Goal: Task Accomplishment & Management: Use online tool/utility

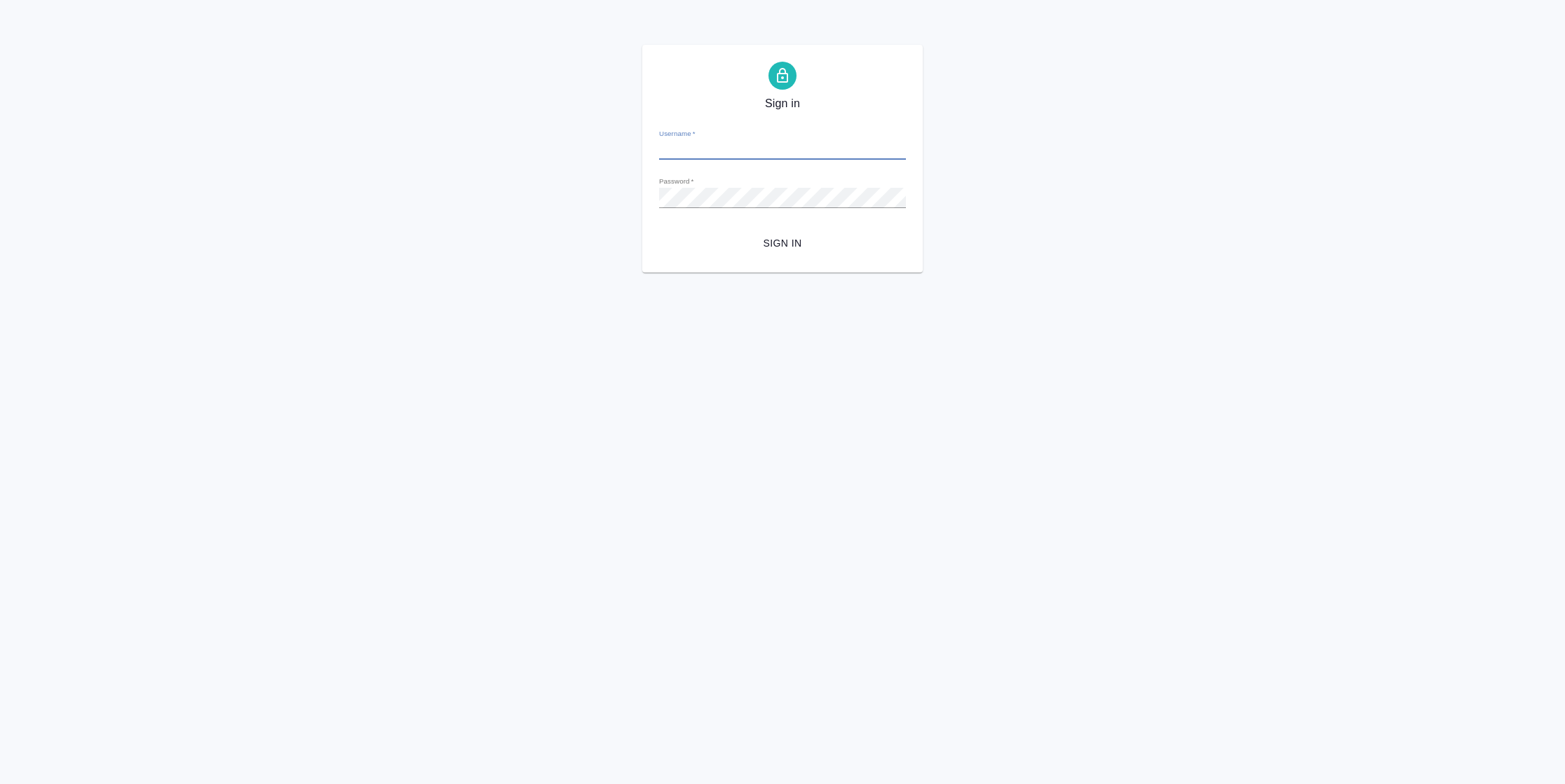
type input "[PERSON_NAME][EMAIL_ADDRESS][DOMAIN_NAME]"
drag, startPoint x: 775, startPoint y: 228, endPoint x: 773, endPoint y: 235, distance: 7.3
click at [773, 235] on form "Username   * n.vasilyeva@awatera.com Password   * urlPath   * / Sign in" at bounding box center [782, 187] width 247 height 138
click at [773, 248] on span "Sign in" at bounding box center [782, 243] width 225 height 17
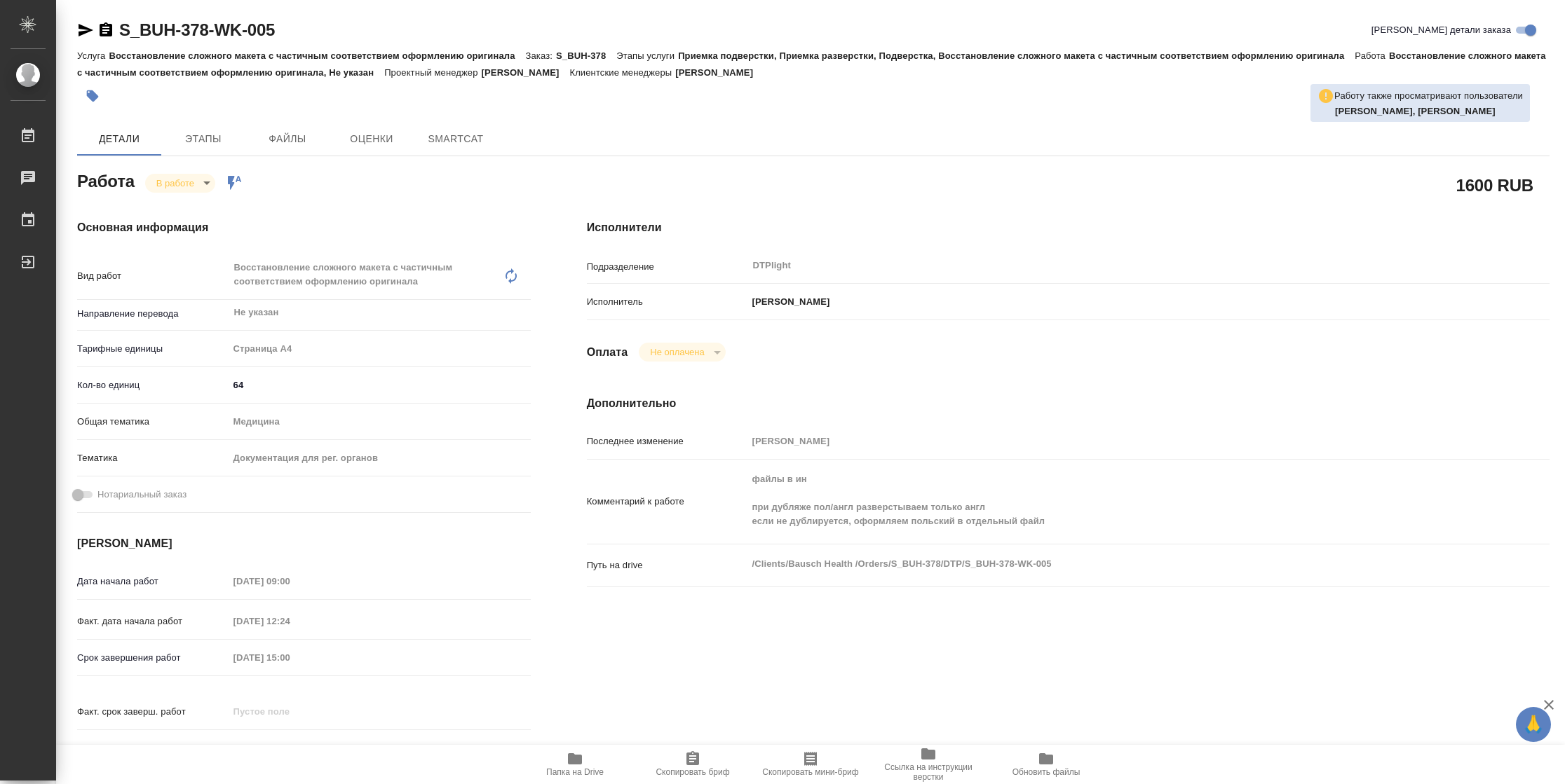
type textarea "x"
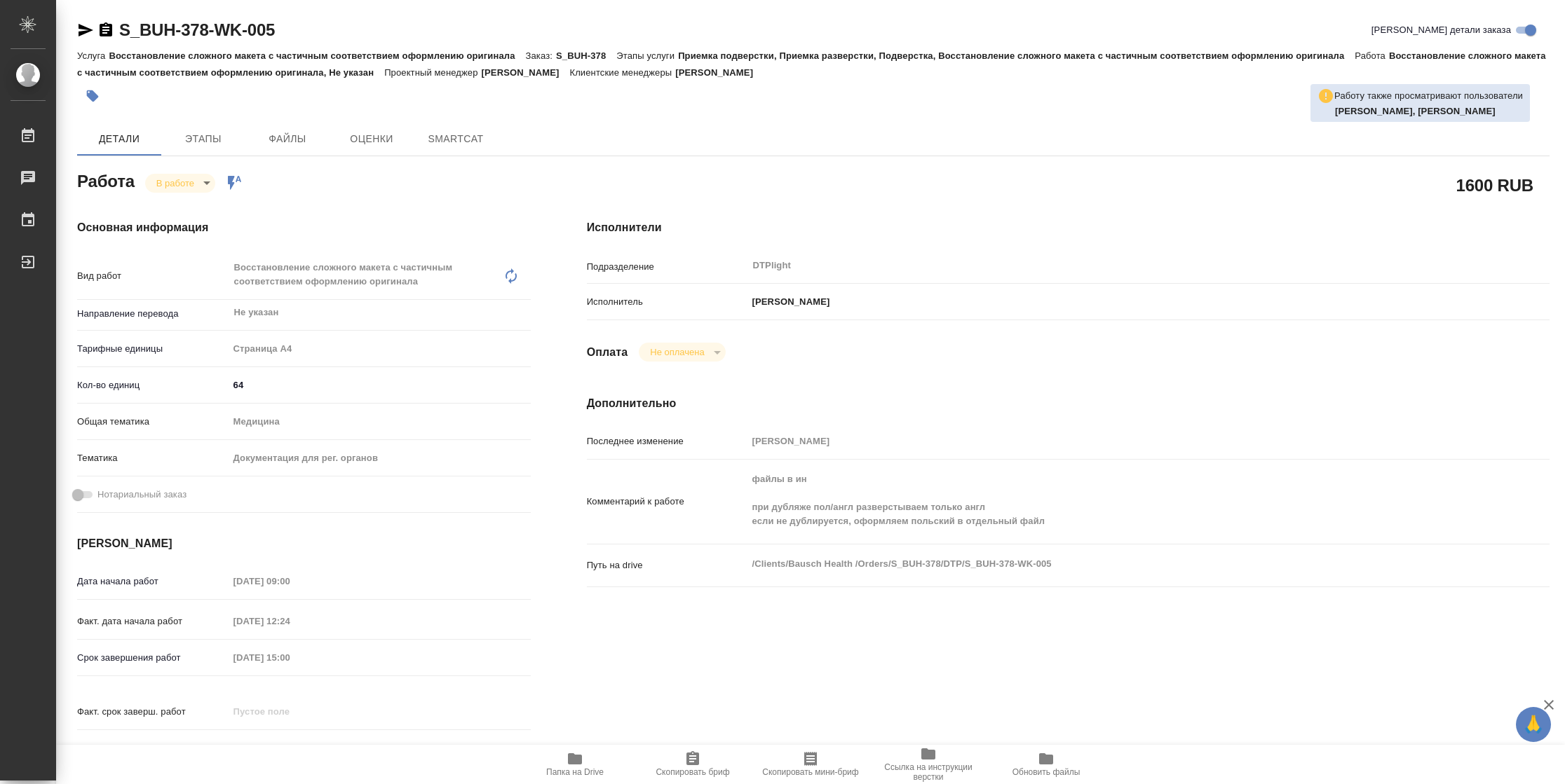
type textarea "x"
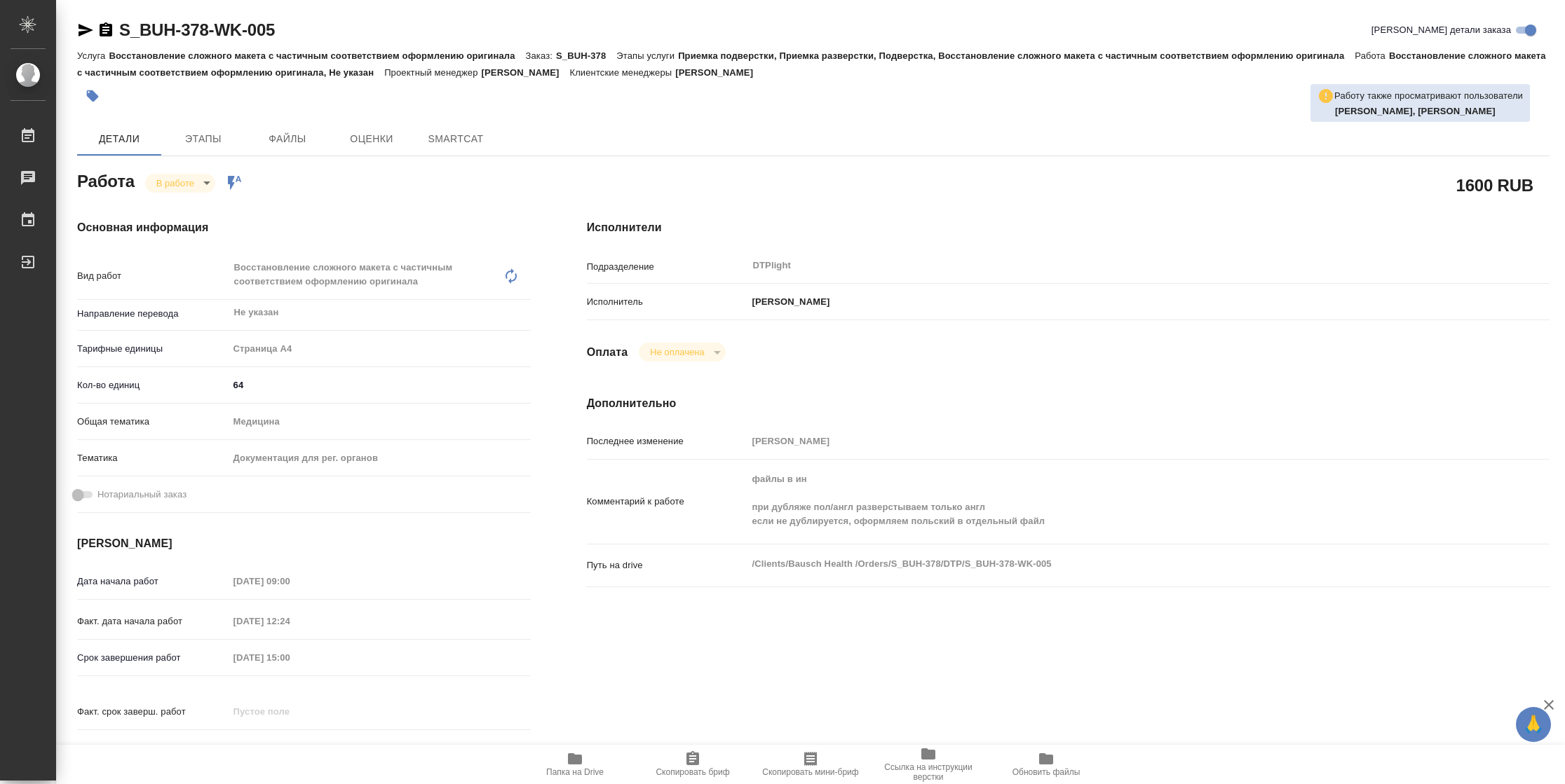
type textarea "x"
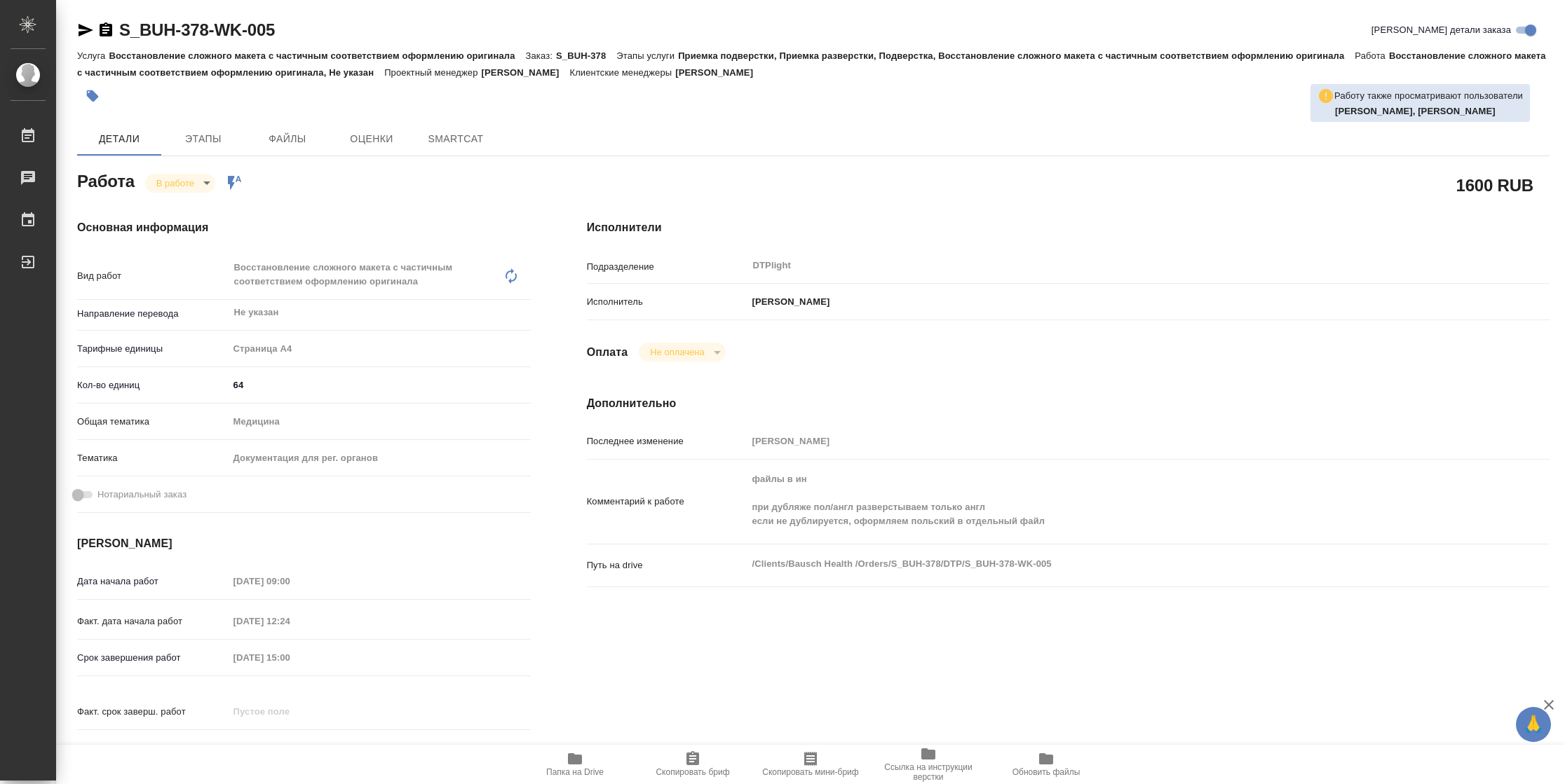
type textarea "x"
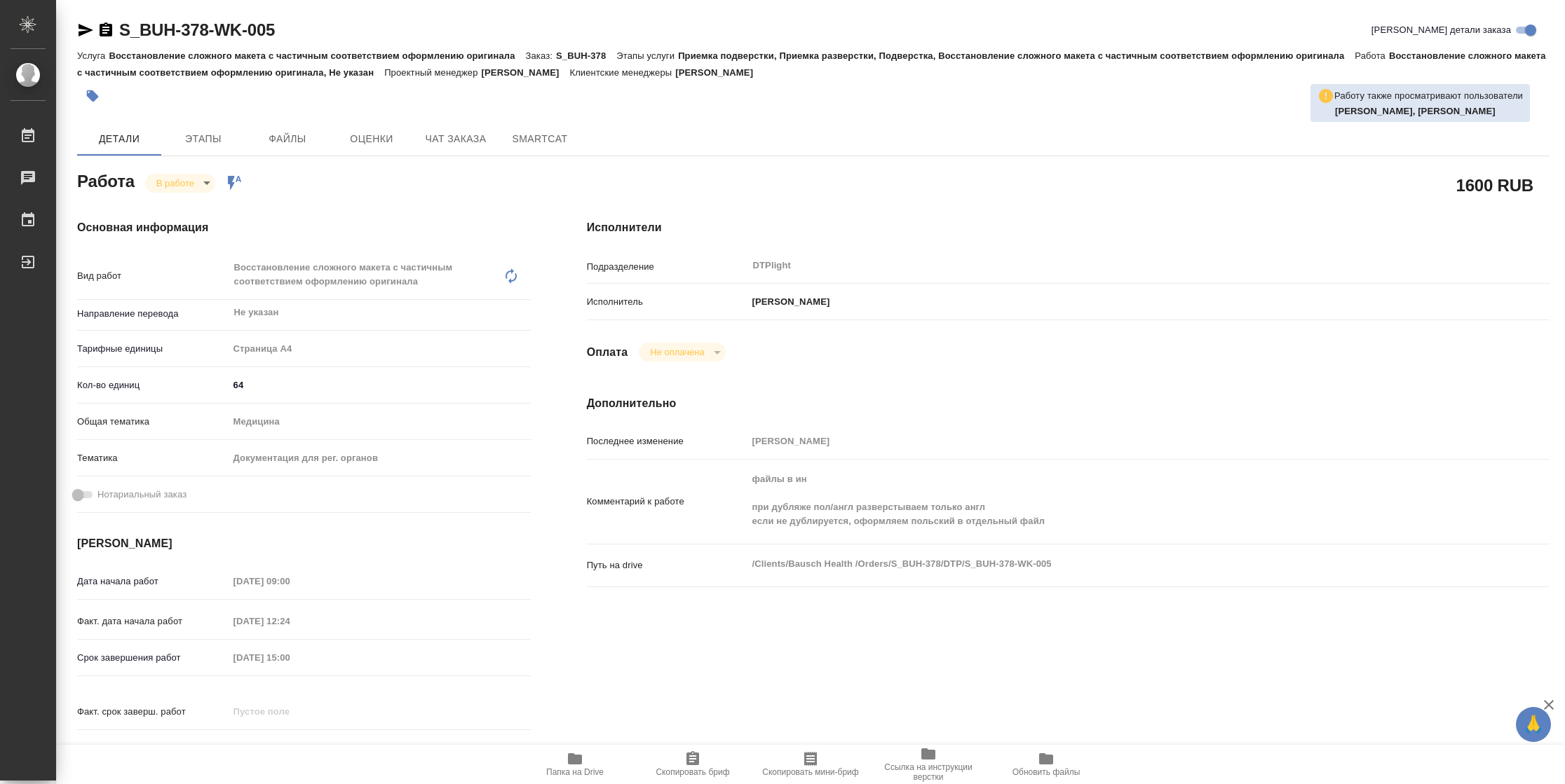
click at [566, 756] on icon "button" at bounding box center [574, 759] width 17 height 17
type textarea "x"
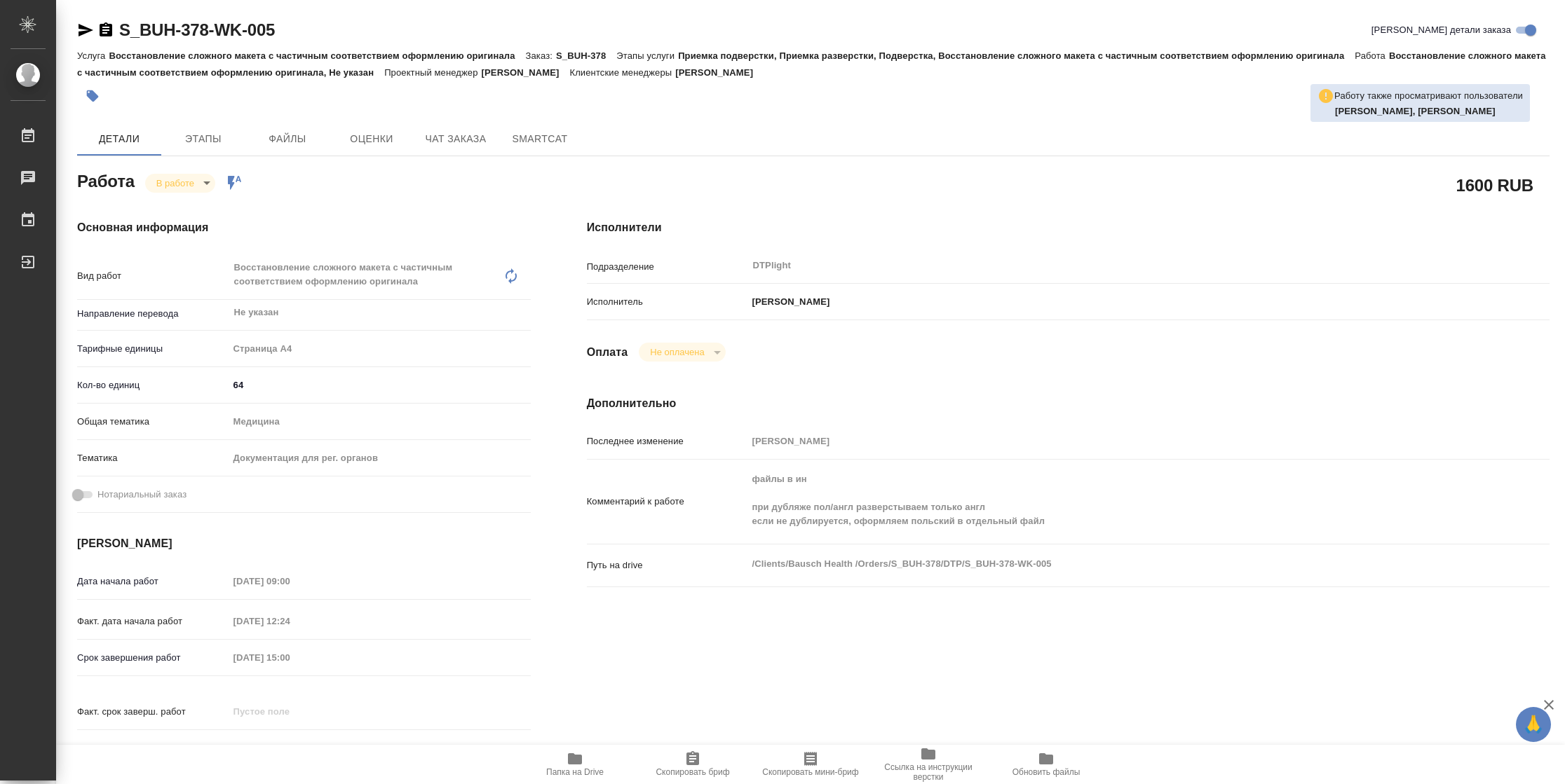
type textarea "x"
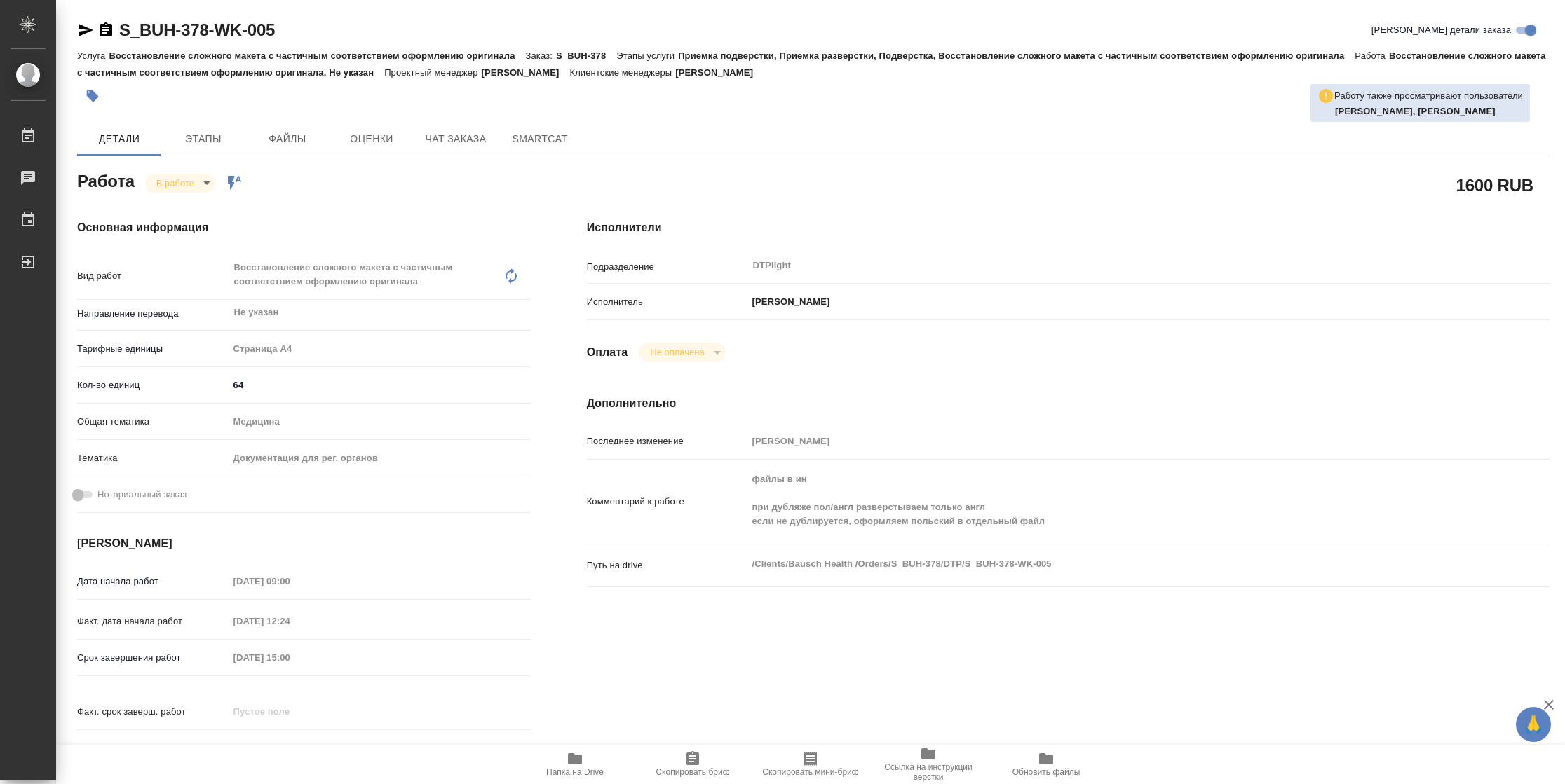
type textarea "x"
